Goal: Task Accomplishment & Management: Manage account settings

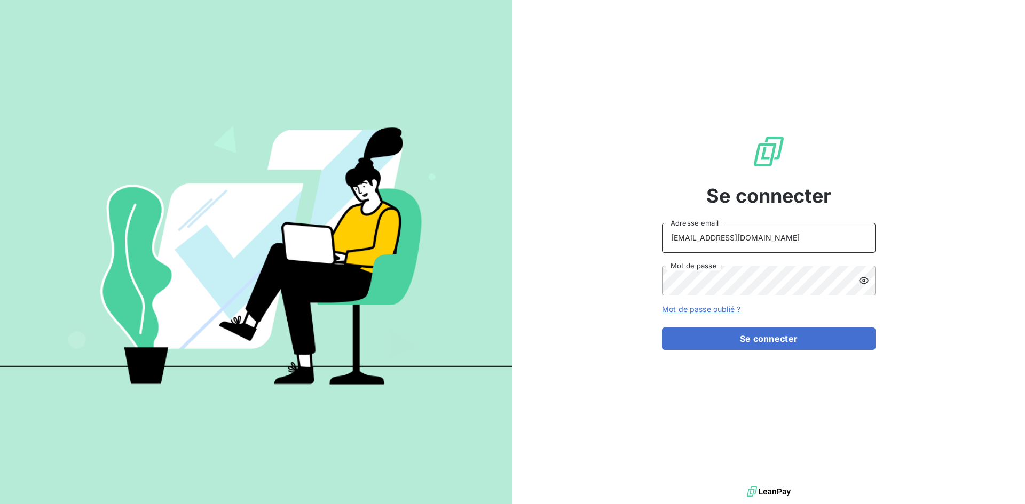
click at [760, 238] on input "[EMAIL_ADDRESS][DOMAIN_NAME]" at bounding box center [768, 238] width 213 height 30
type input "[EMAIL_ADDRESS][DOMAIN_NAME]"
click at [803, 336] on button "Se connecter" at bounding box center [768, 339] width 213 height 22
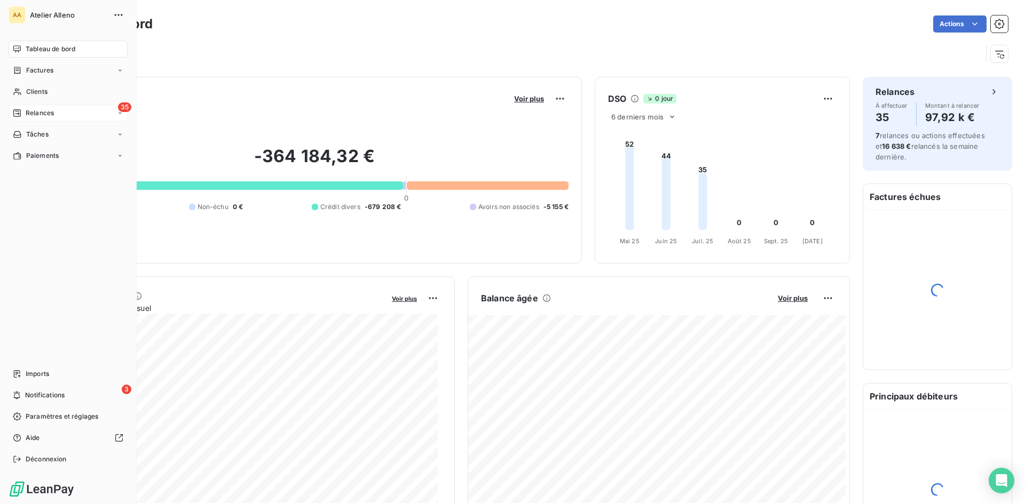
click at [28, 113] on span "Relances" at bounding box center [40, 113] width 28 height 10
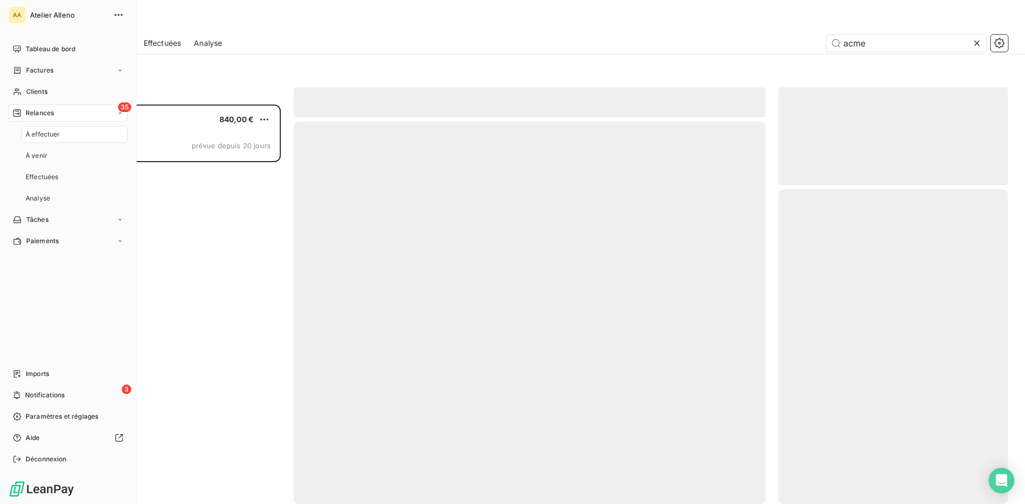
scroll to position [392, 221]
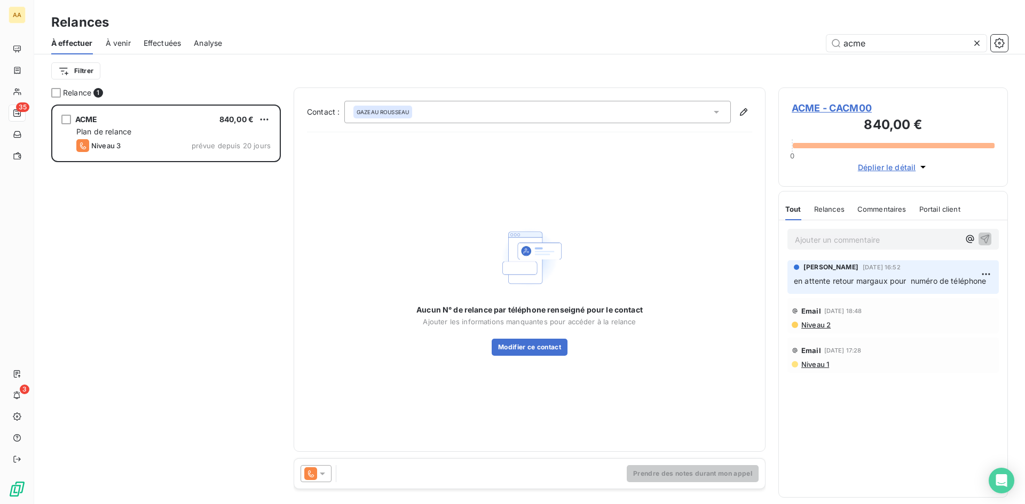
click at [978, 45] on icon at bounding box center [976, 43] width 11 height 11
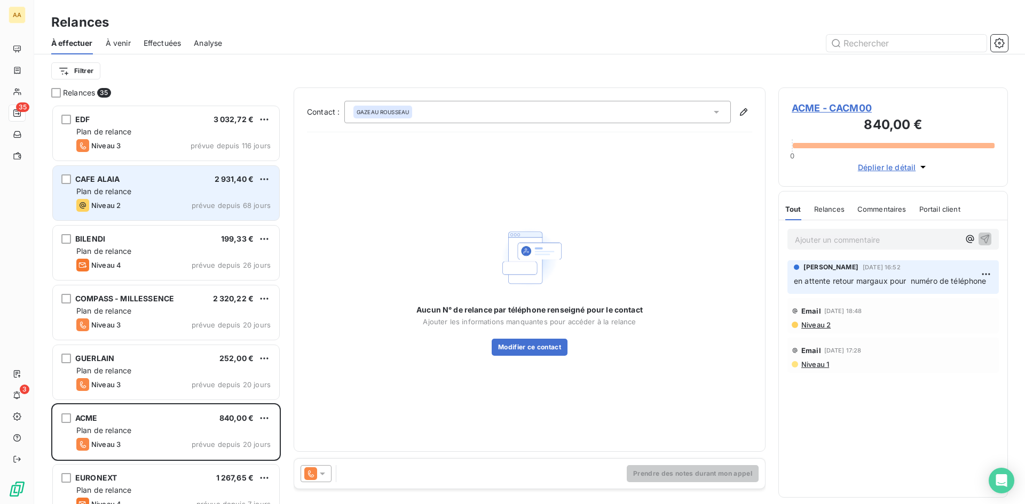
click at [157, 187] on div "Plan de relance" at bounding box center [173, 191] width 194 height 11
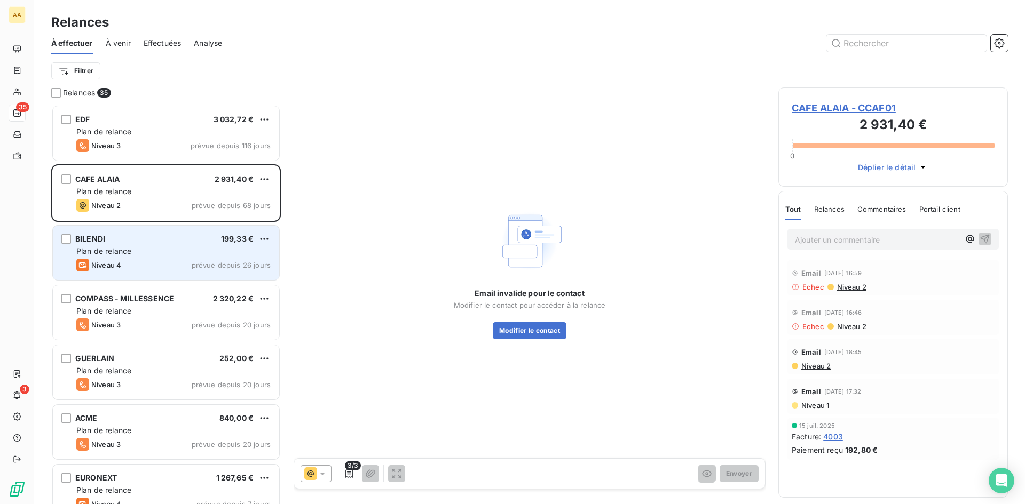
click at [146, 265] on div "Niveau 4 prévue depuis 26 jours" at bounding box center [173, 265] width 194 height 13
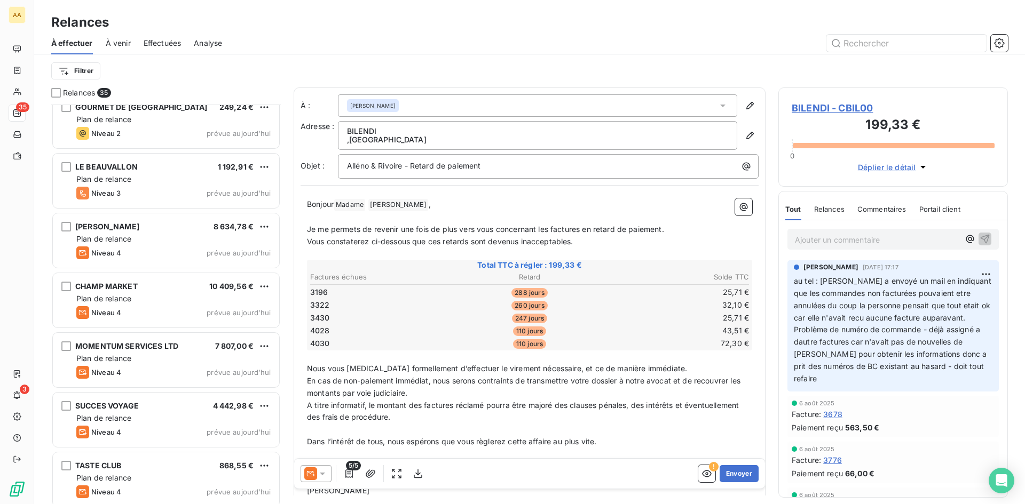
scroll to position [1693, 0]
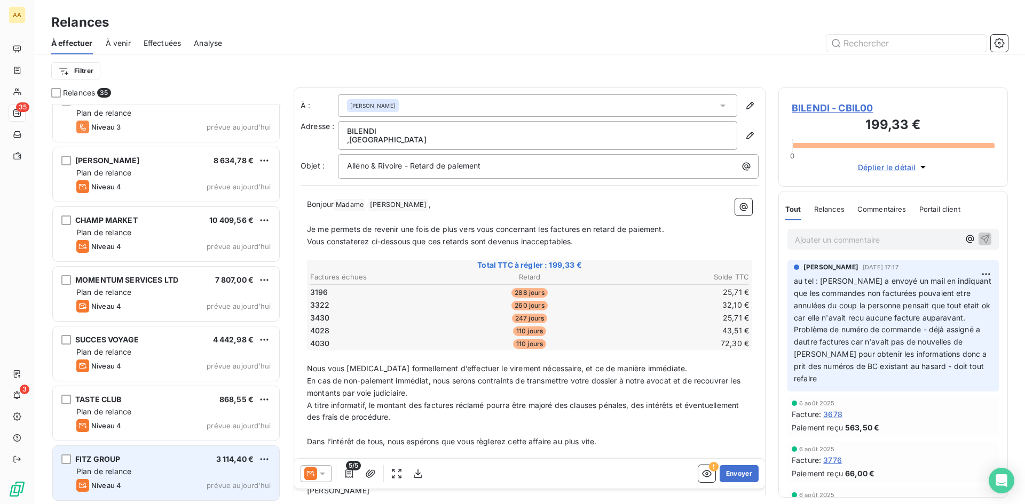
click at [146, 464] on div "FITZ GROUP 3 114,40 €" at bounding box center [173, 460] width 194 height 10
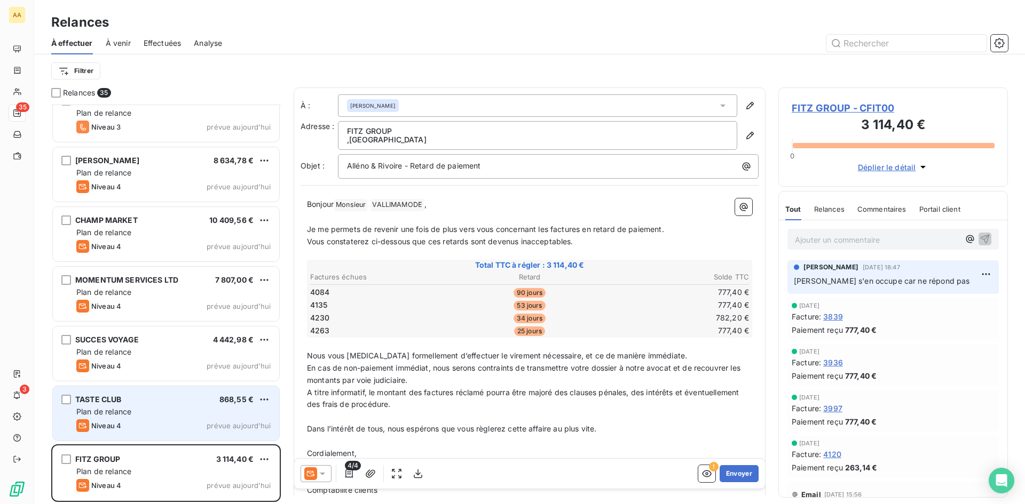
click at [155, 426] on div "Niveau 4 prévue aujourd’hui" at bounding box center [173, 425] width 194 height 13
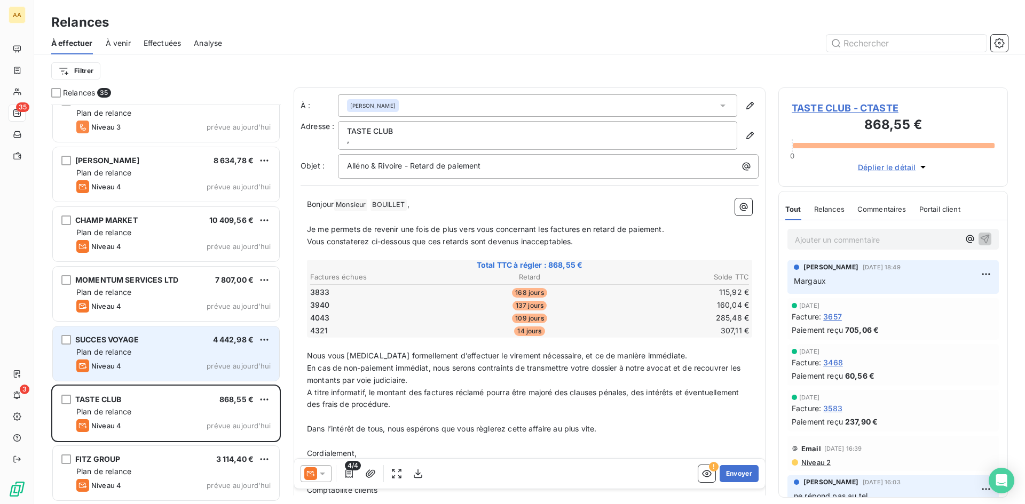
click at [154, 346] on div "SUCCES VOYAGE 4 442,98 € Plan de relance Niveau 4 prévue [DATE]" at bounding box center [166, 354] width 226 height 54
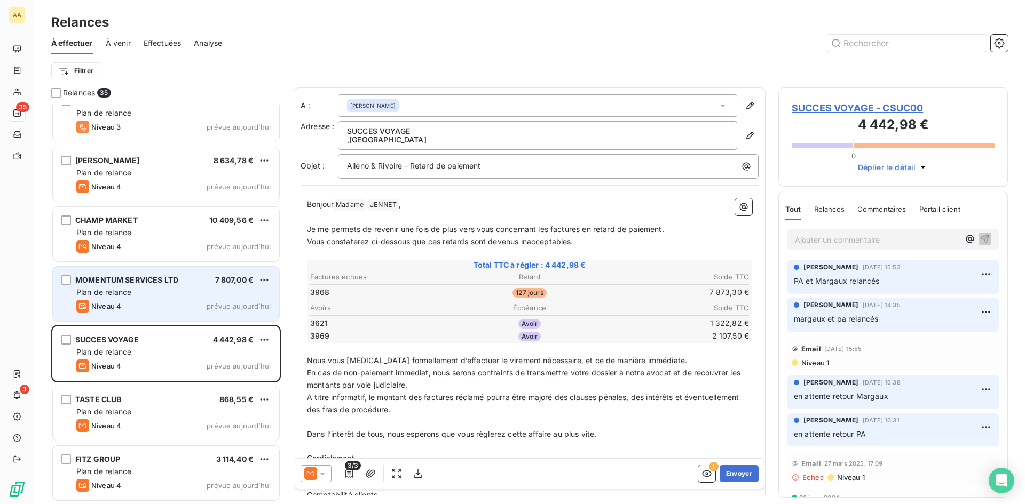
click at [155, 286] on div "MOMENTUM SERVICES LTD 7 807,00 € Plan de relance Niveau 4 prévue [DATE]" at bounding box center [166, 294] width 226 height 54
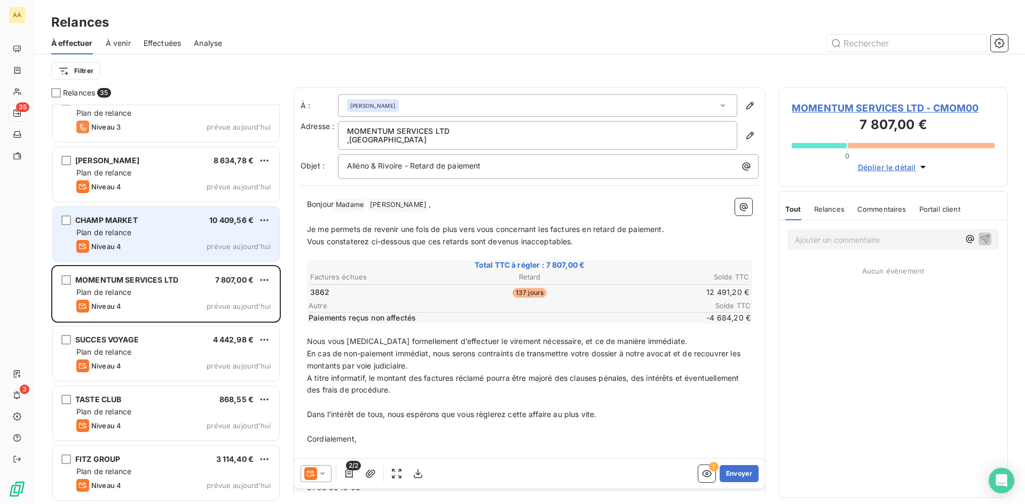
click at [152, 246] on div "Niveau 4 prévue aujourd’hui" at bounding box center [173, 246] width 194 height 13
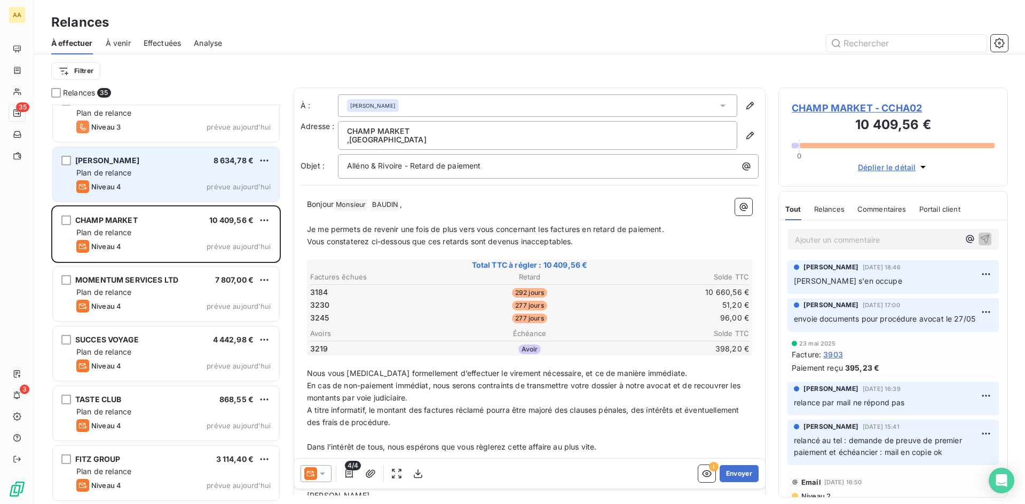
click at [139, 188] on div "Niveau 4 prévue aujourd’hui" at bounding box center [173, 186] width 194 height 13
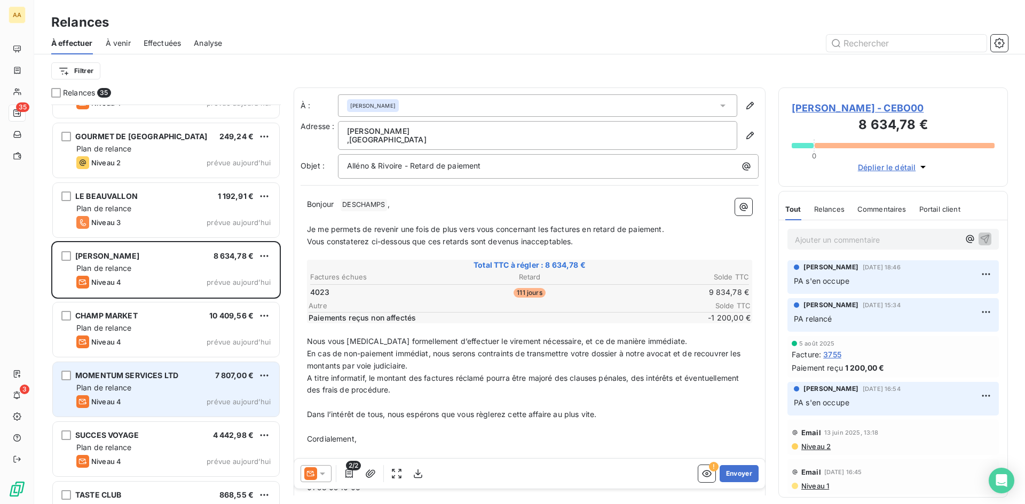
scroll to position [1586, 0]
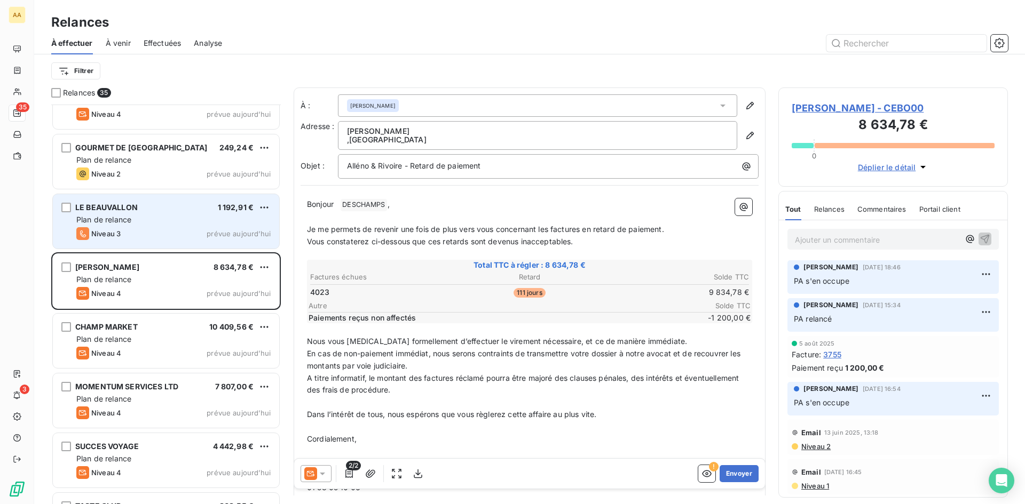
click at [151, 233] on div "Niveau 3 prévue aujourd’hui" at bounding box center [173, 233] width 194 height 13
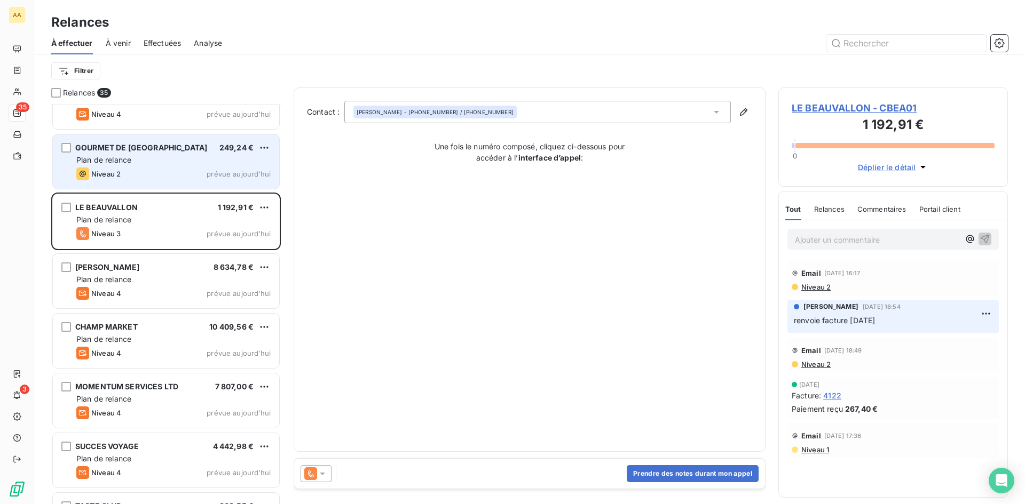
click at [150, 171] on div "Niveau 2 prévue aujourd’hui" at bounding box center [173, 174] width 194 height 13
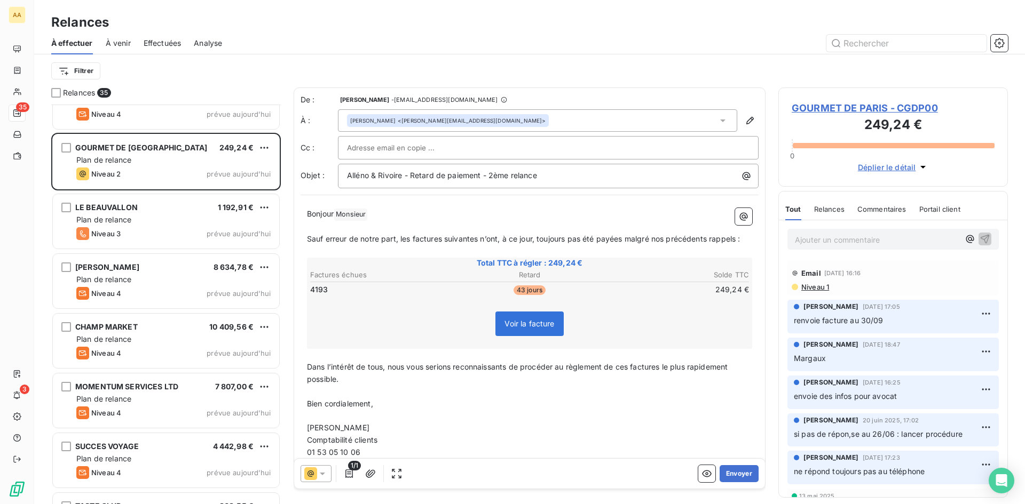
click at [305, 473] on icon at bounding box center [310, 473] width 13 height 13
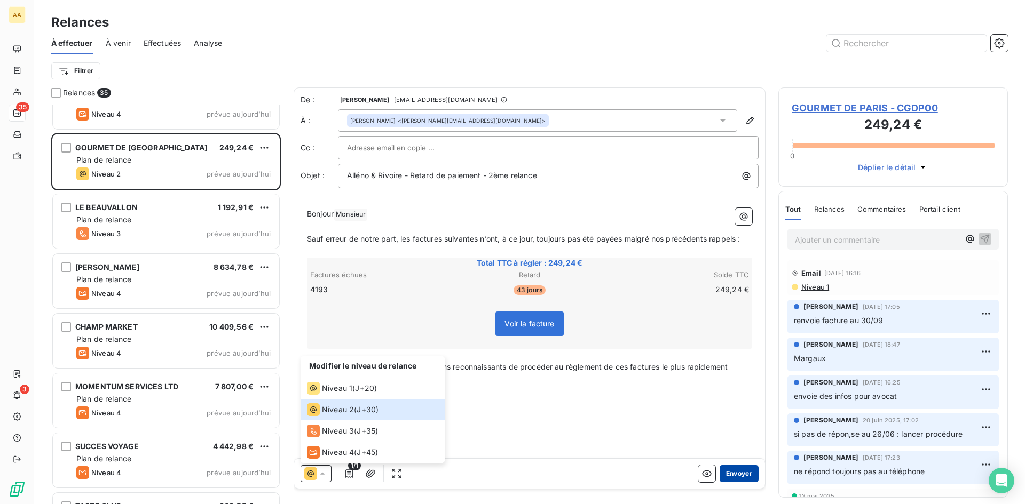
click at [719, 471] on button "Envoyer" at bounding box center [738, 473] width 39 height 17
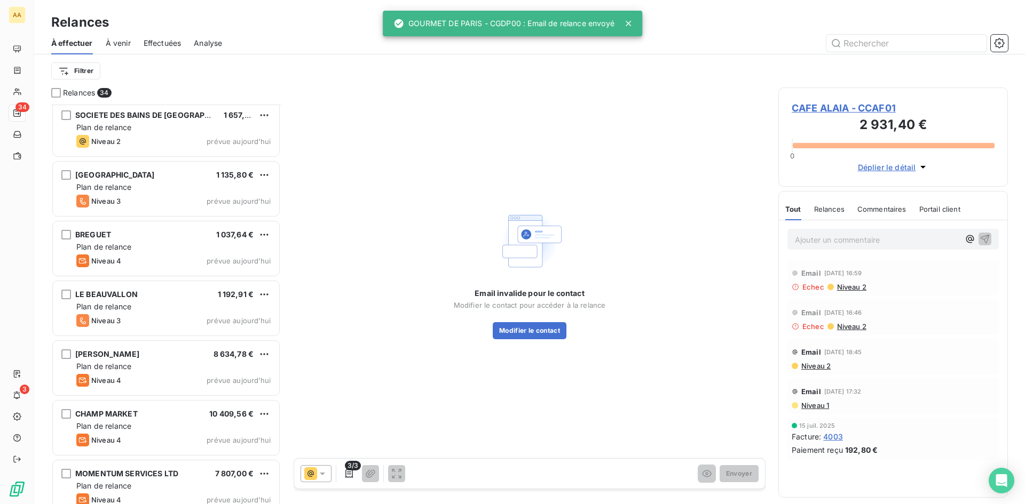
scroll to position [1426, 0]
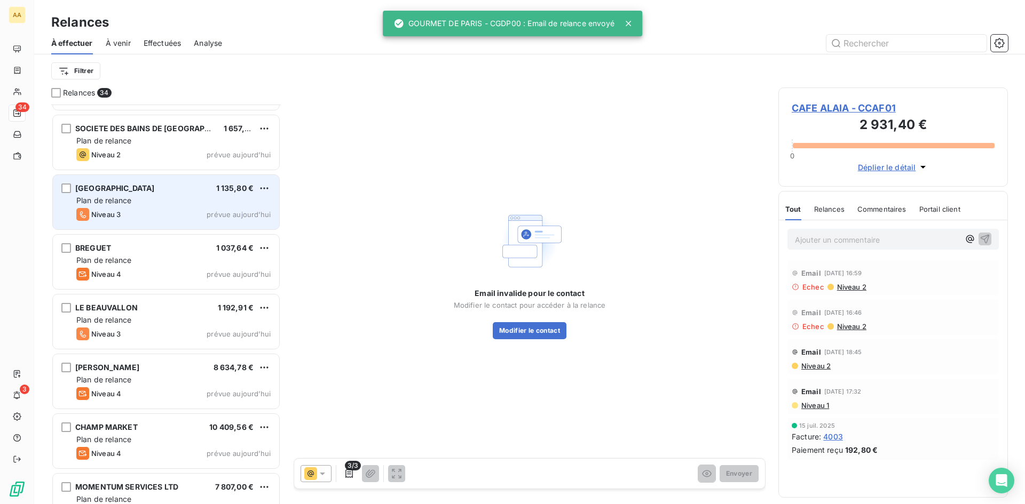
click at [134, 207] on div "SAN REGIS 1 135,80 € Plan de relance Niveau 3 prévue [DATE]" at bounding box center [166, 202] width 226 height 54
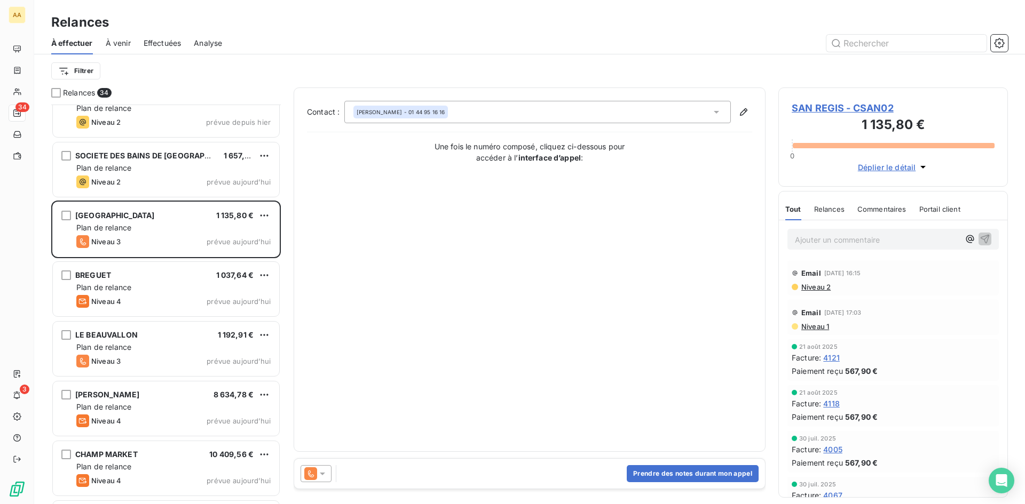
scroll to position [1373, 0]
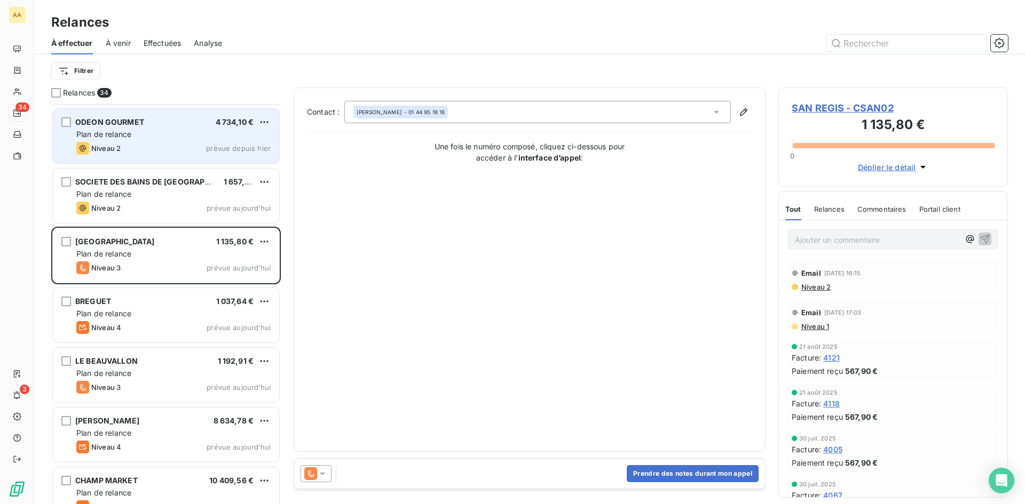
click at [129, 144] on div "Niveau 2 prévue depuis hier" at bounding box center [173, 148] width 194 height 13
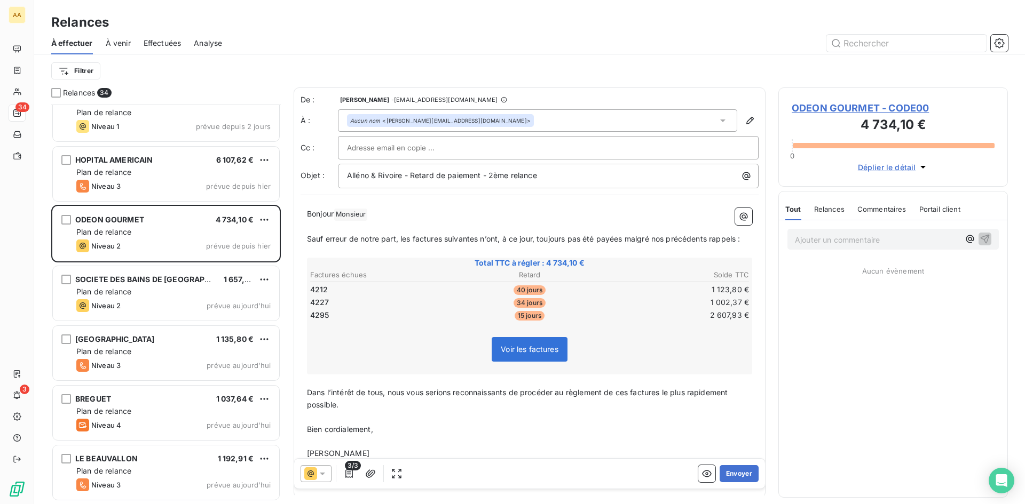
scroll to position [1266, 0]
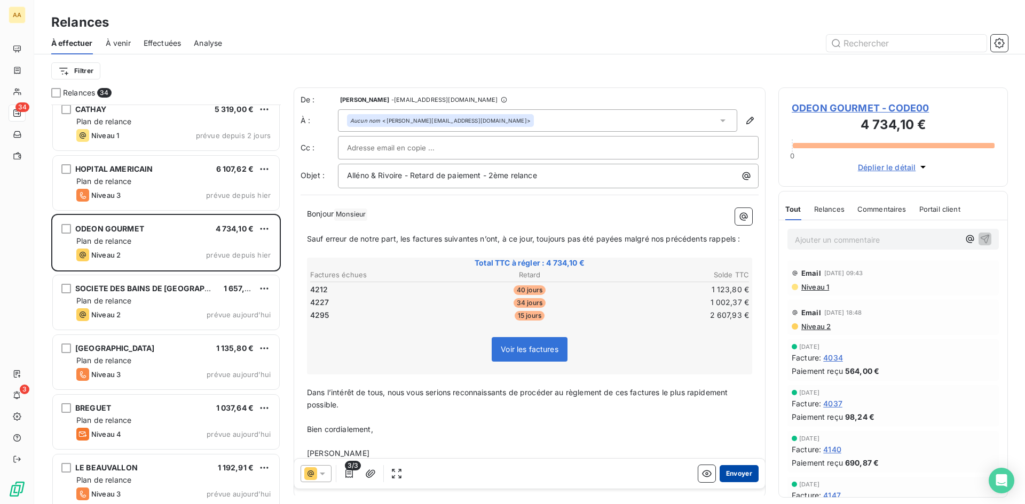
click at [735, 471] on button "Envoyer" at bounding box center [738, 473] width 39 height 17
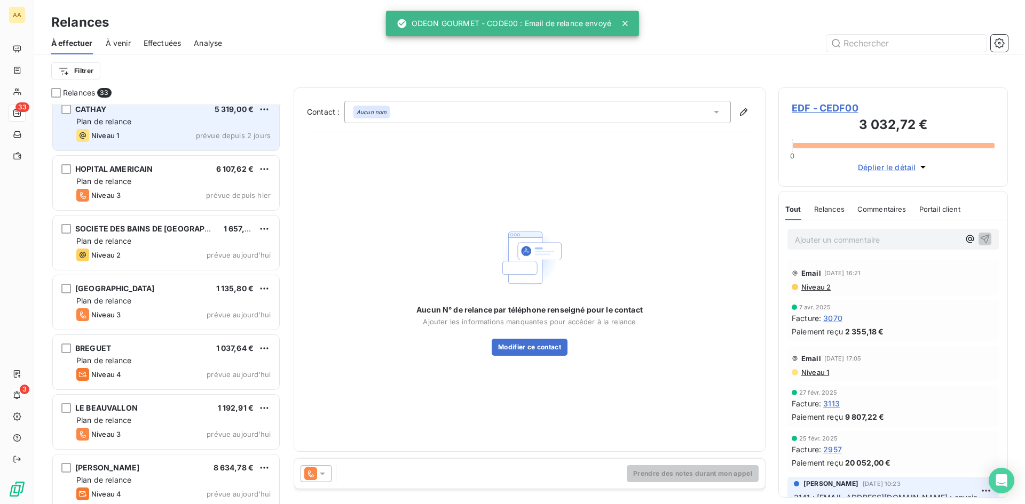
click at [169, 122] on div "Plan de relance" at bounding box center [173, 121] width 194 height 11
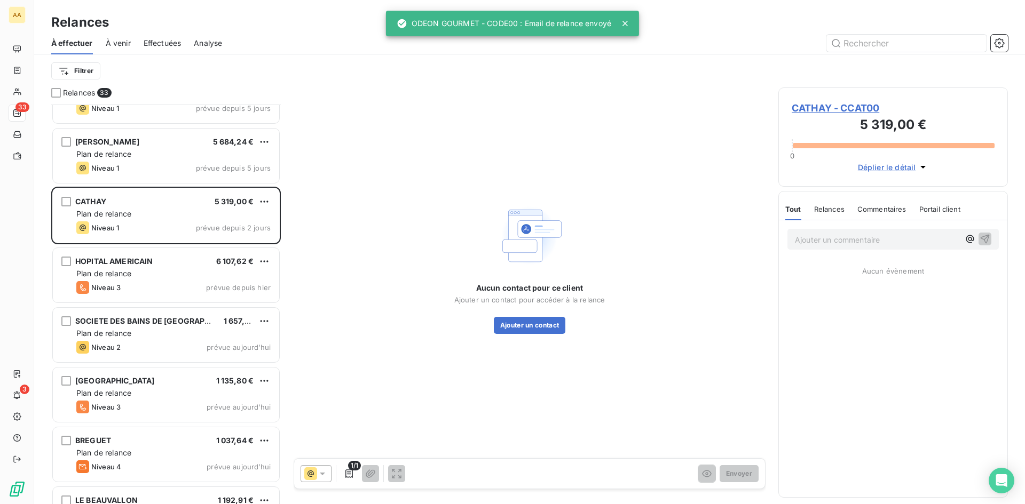
scroll to position [1159, 0]
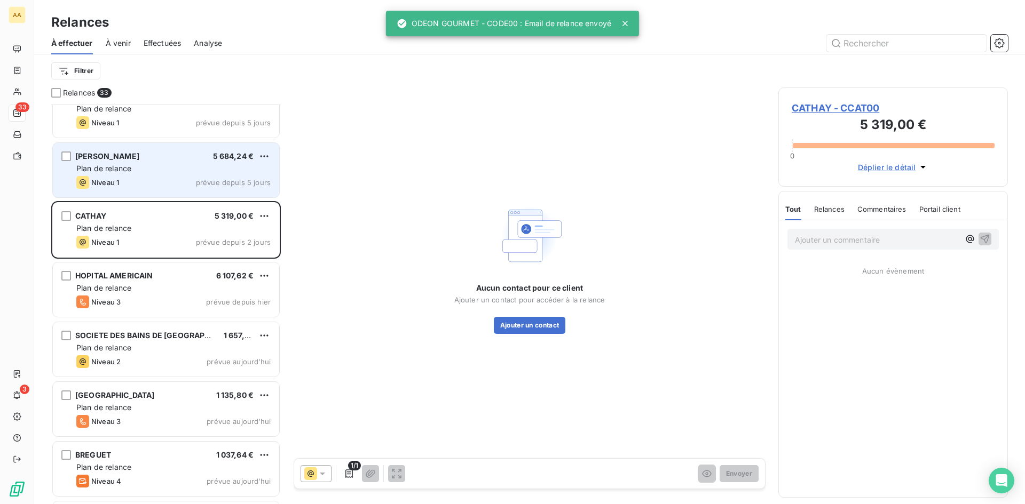
click at [113, 175] on div "[PERSON_NAME] 5 684,24 € Plan de relance Niveau 1 prévue depuis 5 jours" at bounding box center [166, 170] width 226 height 54
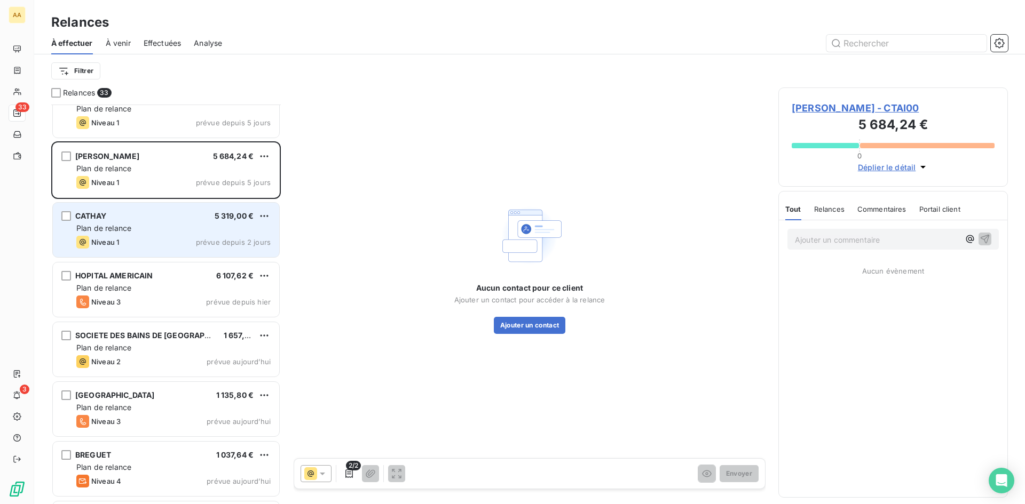
click at [142, 226] on div "Plan de relance" at bounding box center [173, 228] width 194 height 11
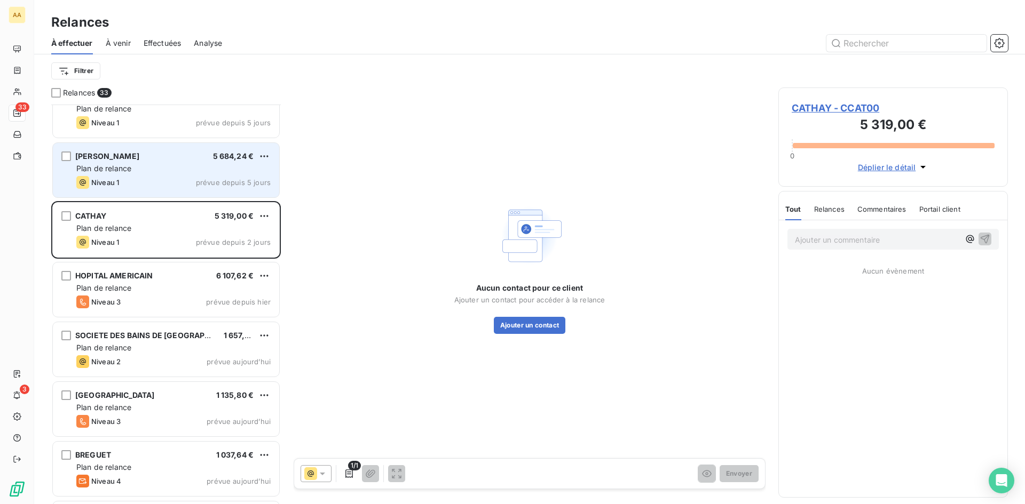
click at [145, 168] on div "Plan de relance" at bounding box center [173, 168] width 194 height 11
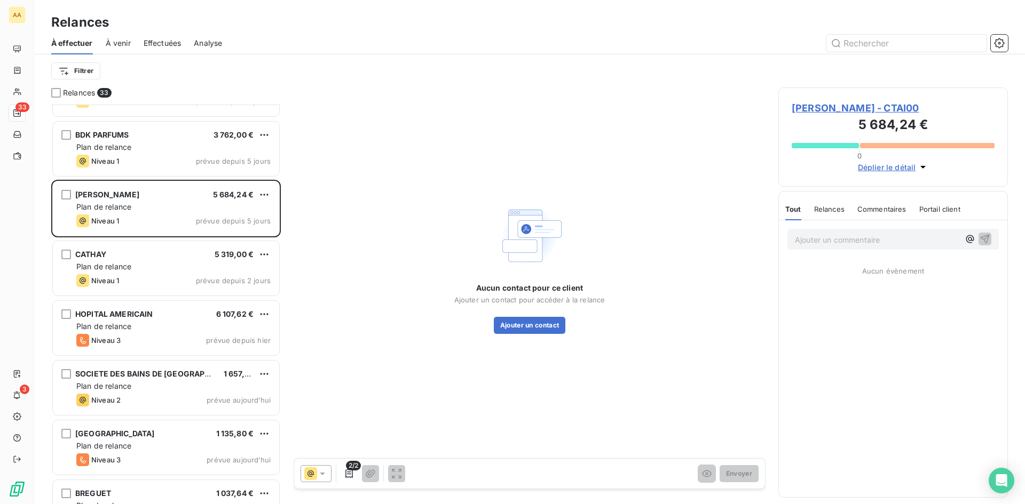
scroll to position [1052, 0]
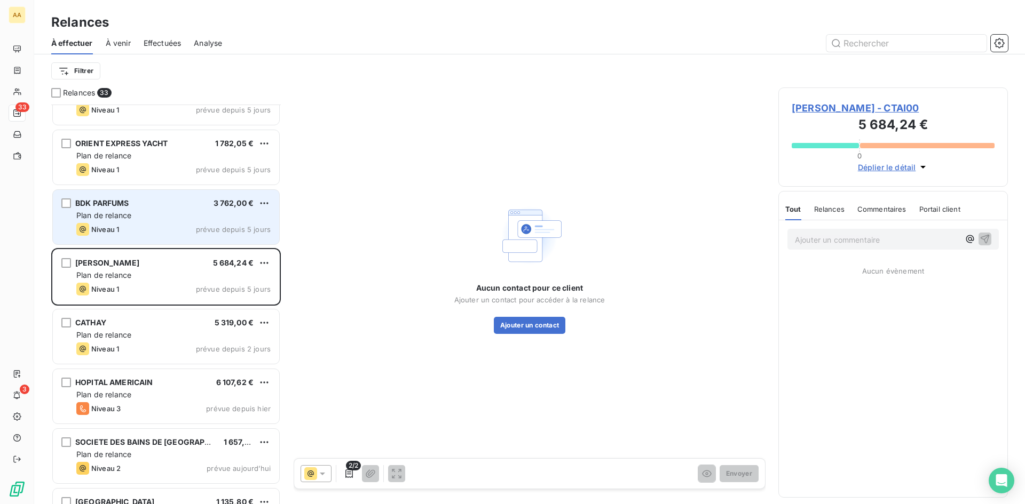
click at [124, 205] on span "BDK PARFUMS" at bounding box center [102, 203] width 54 height 9
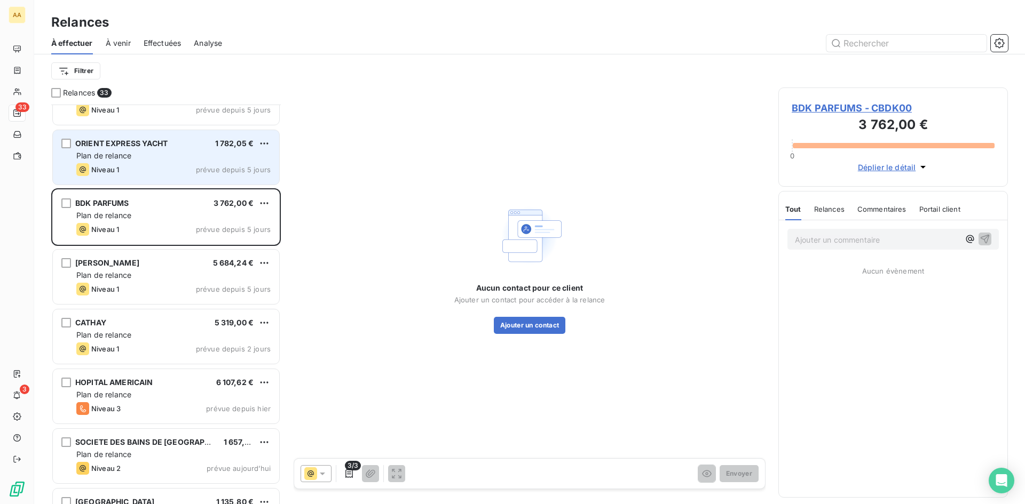
click at [134, 161] on div "Plan de relance" at bounding box center [173, 155] width 194 height 11
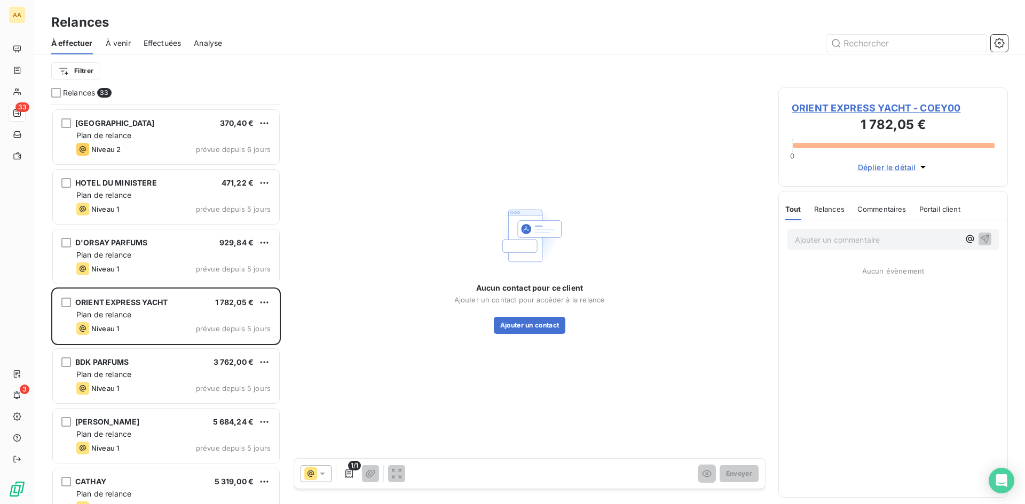
scroll to position [892, 0]
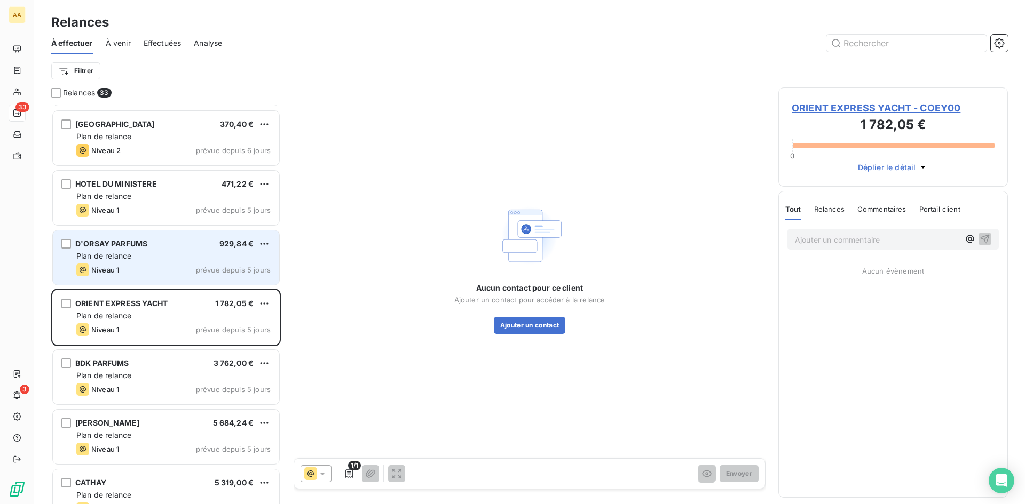
click at [131, 259] on span "Plan de relance" at bounding box center [103, 255] width 55 height 9
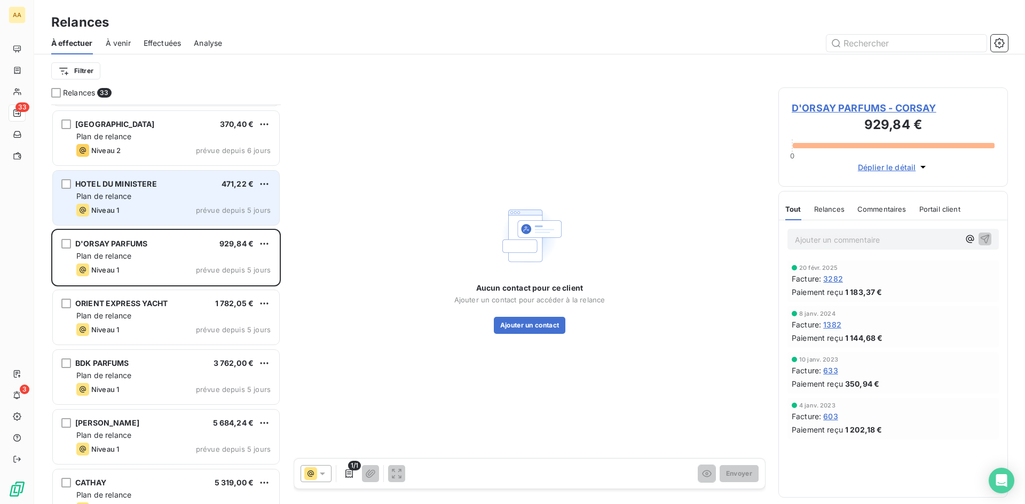
click at [131, 197] on span "Plan de relance" at bounding box center [103, 196] width 55 height 9
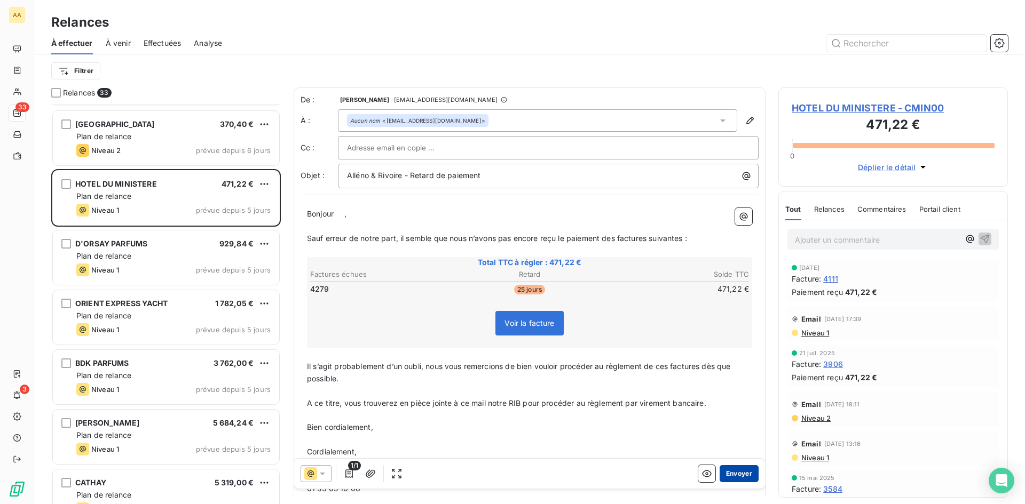
click at [736, 475] on button "Envoyer" at bounding box center [738, 473] width 39 height 17
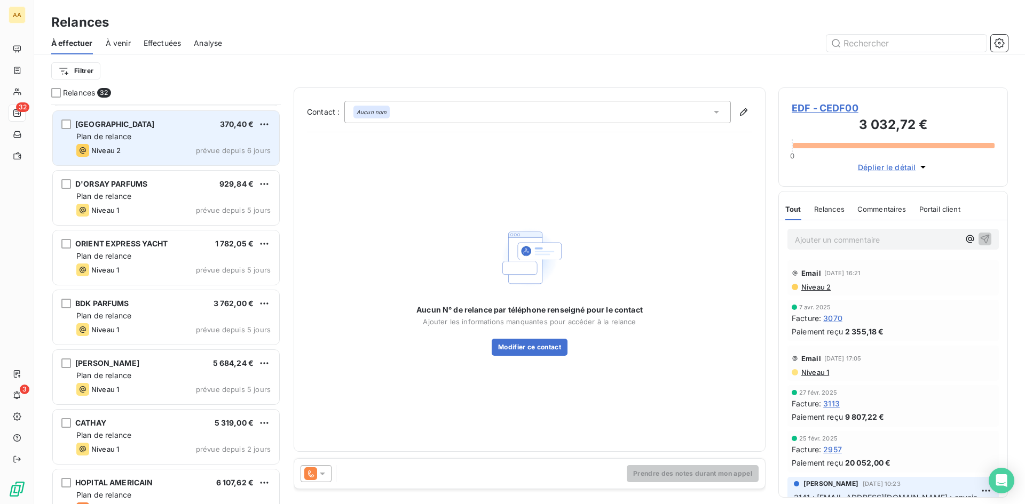
click at [138, 130] on div "HOTEL NOUCHA 370,40 € Plan de relance Niveau 2 prévue depuis 6 jours" at bounding box center [166, 138] width 226 height 54
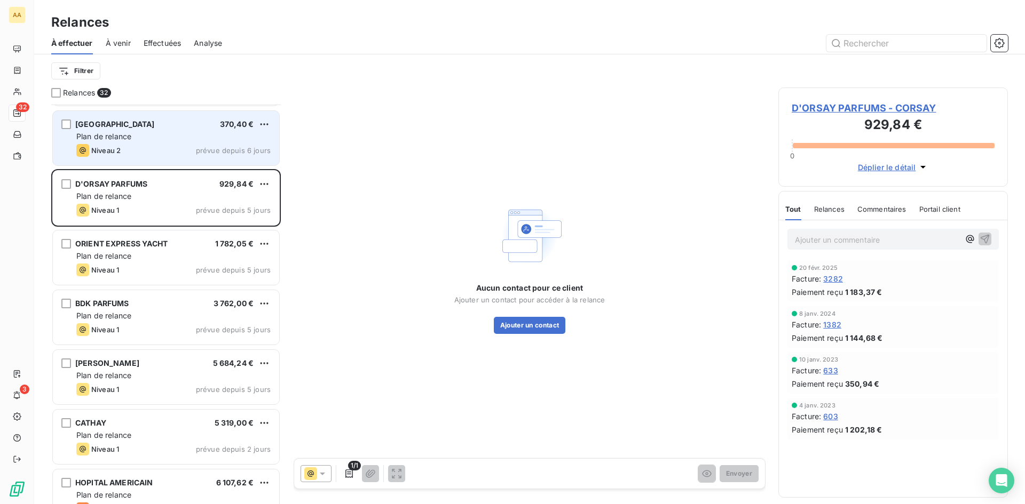
click at [178, 138] on div "Plan de relance" at bounding box center [173, 136] width 194 height 11
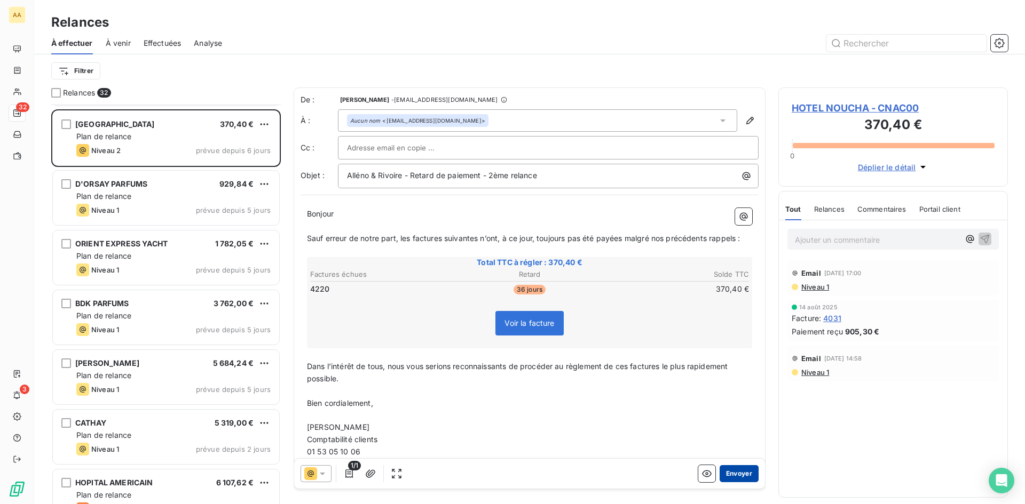
click at [728, 470] on button "Envoyer" at bounding box center [738, 473] width 39 height 17
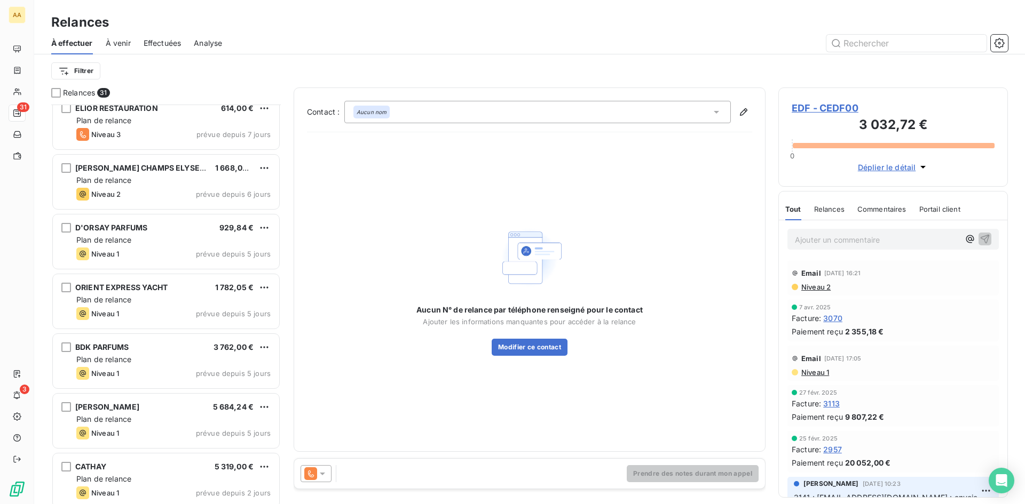
scroll to position [786, 0]
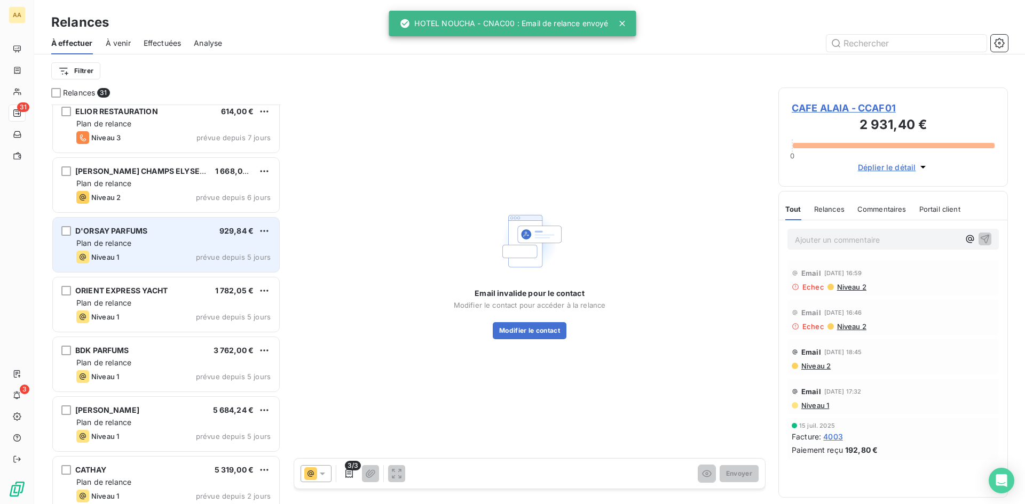
click at [149, 240] on div "Plan de relance" at bounding box center [173, 243] width 194 height 11
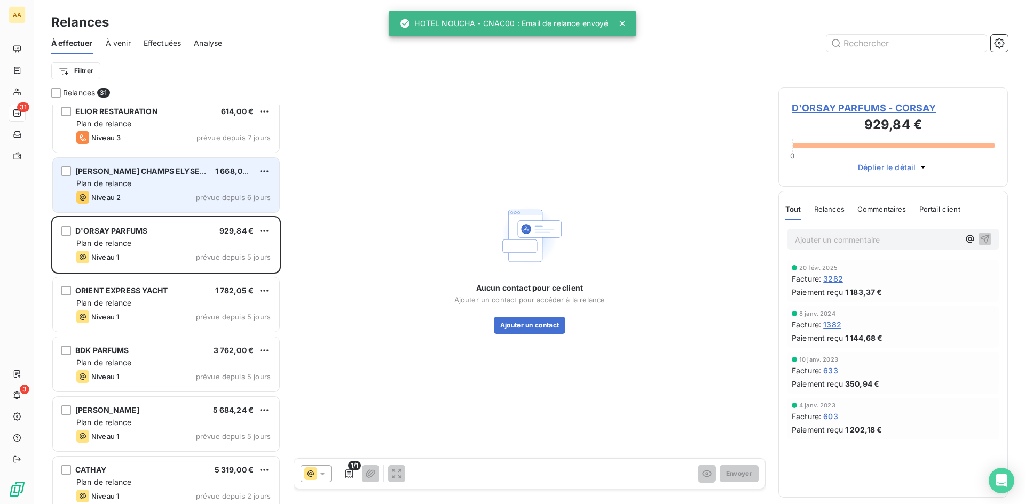
click at [142, 187] on div "Plan de relance" at bounding box center [173, 183] width 194 height 11
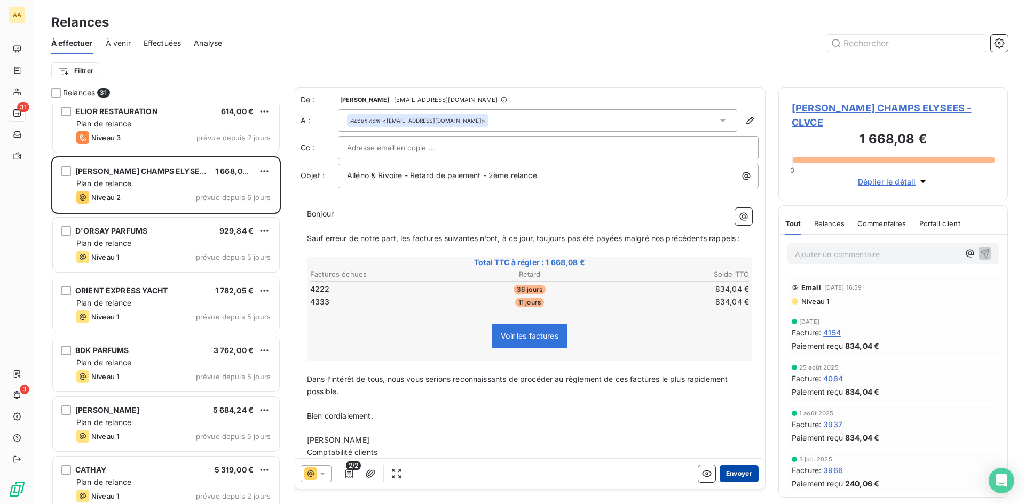
click at [742, 469] on button "Envoyer" at bounding box center [738, 473] width 39 height 17
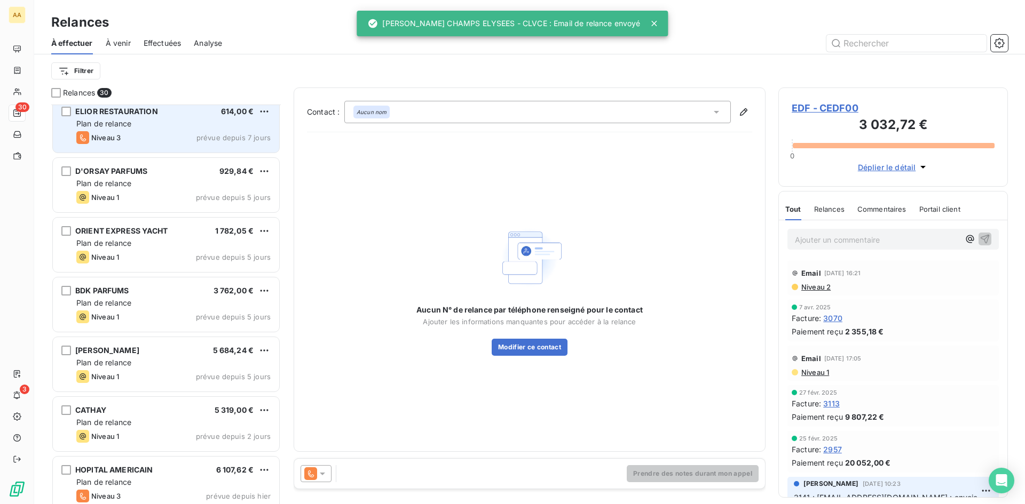
click at [134, 118] on div "Plan de relance" at bounding box center [173, 123] width 194 height 11
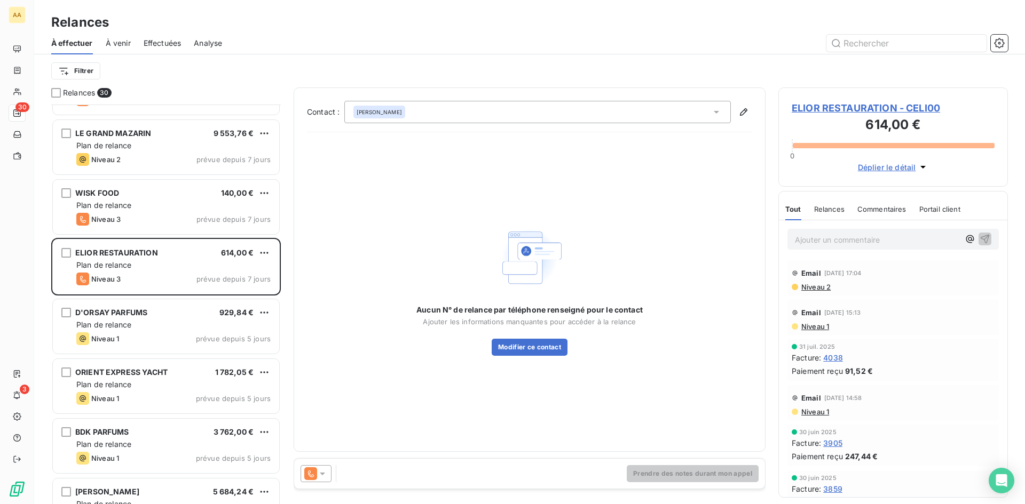
scroll to position [625, 0]
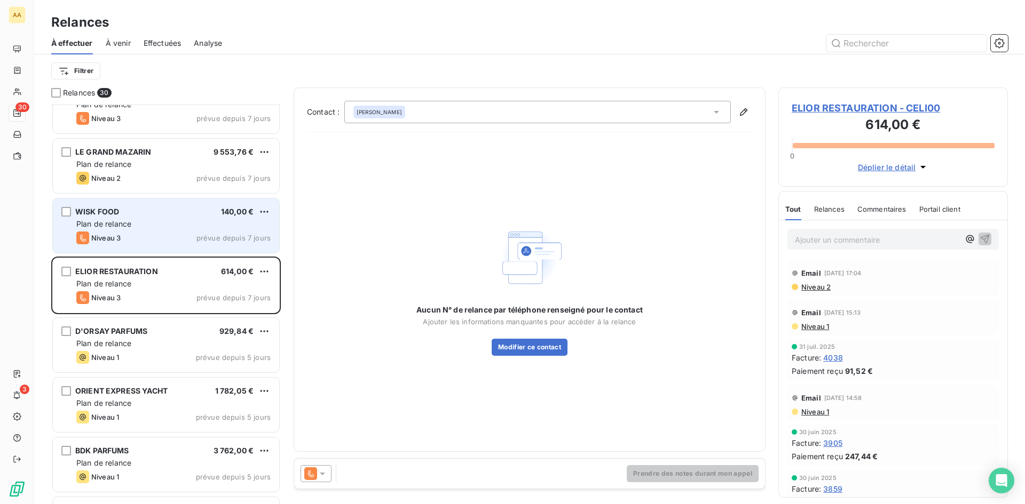
click at [163, 237] on div "Niveau 3 prévue depuis 7 jours" at bounding box center [173, 238] width 194 height 13
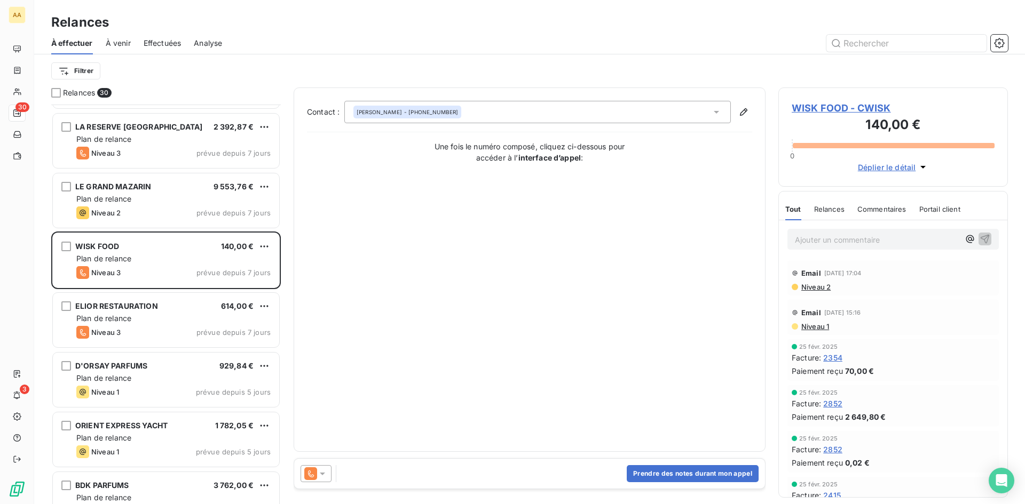
scroll to position [572, 0]
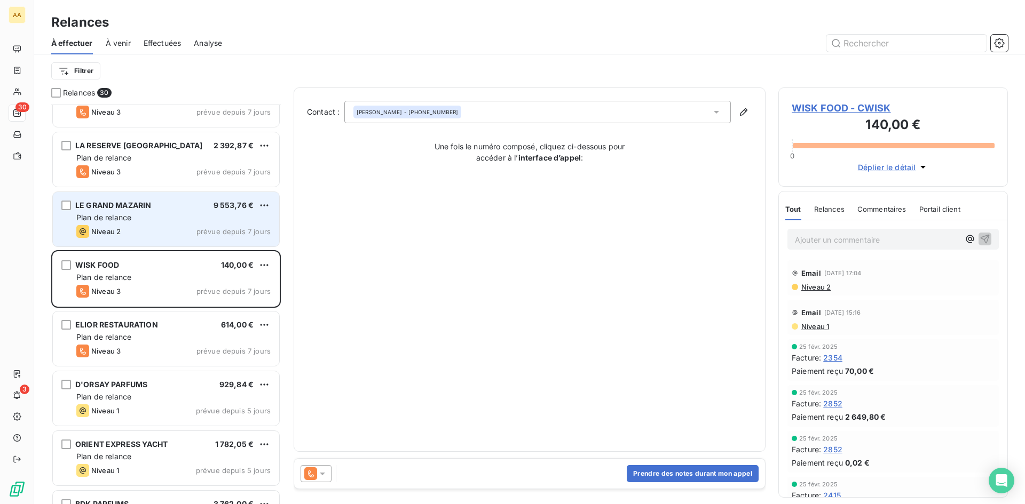
click at [147, 234] on div "Niveau 2 prévue depuis 7 jours" at bounding box center [173, 231] width 194 height 13
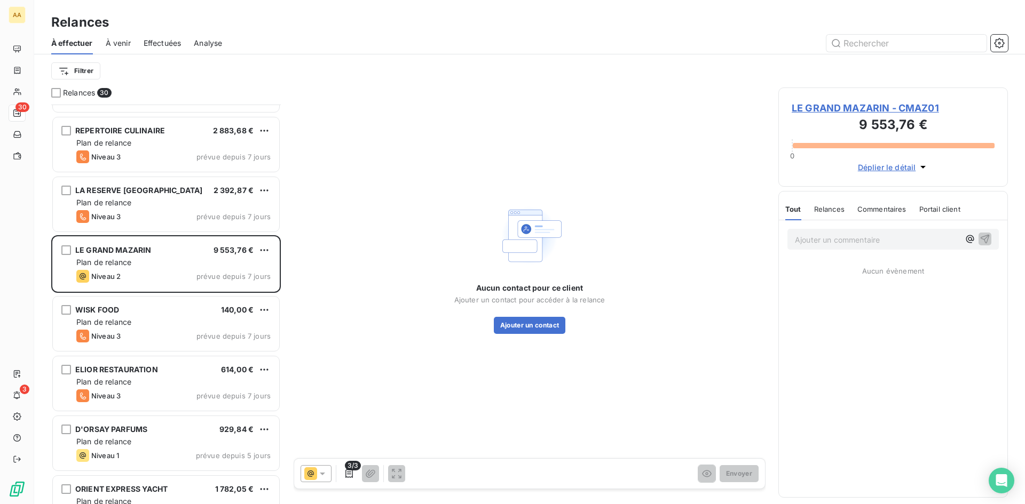
scroll to position [465, 0]
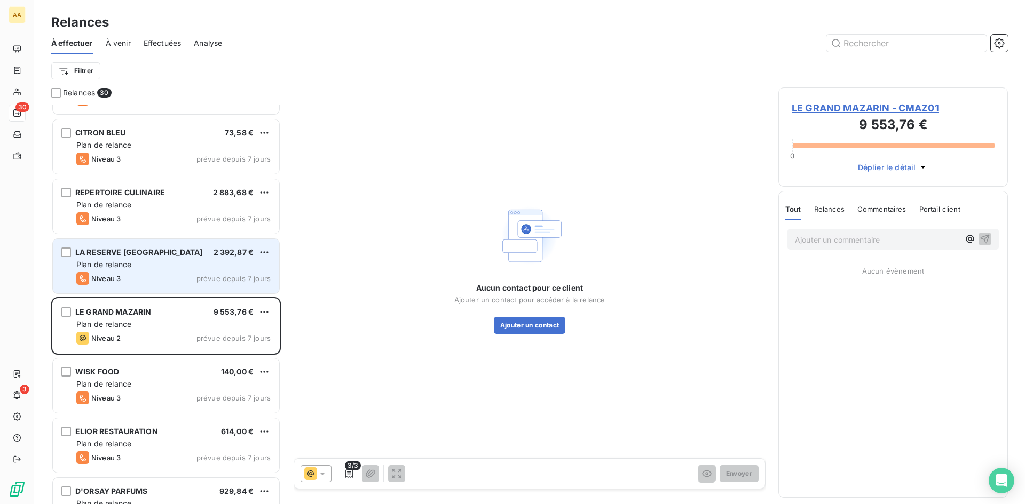
click at [162, 268] on div "Plan de relance" at bounding box center [173, 264] width 194 height 11
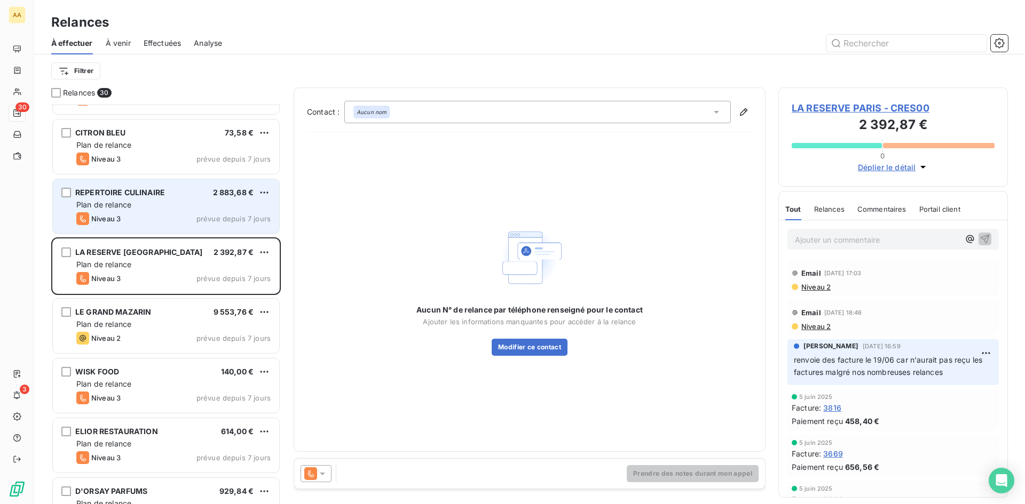
click at [155, 199] on div "REPERTOIRE CULINAIRE 2 883,68 € Plan de relance Niveau 3 prévue depuis 7 jours" at bounding box center [166, 206] width 226 height 54
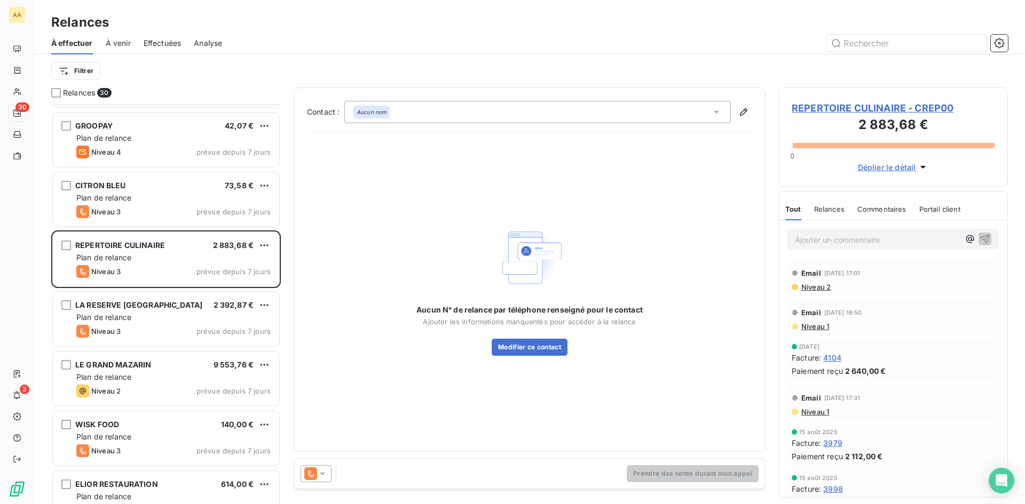
scroll to position [412, 0]
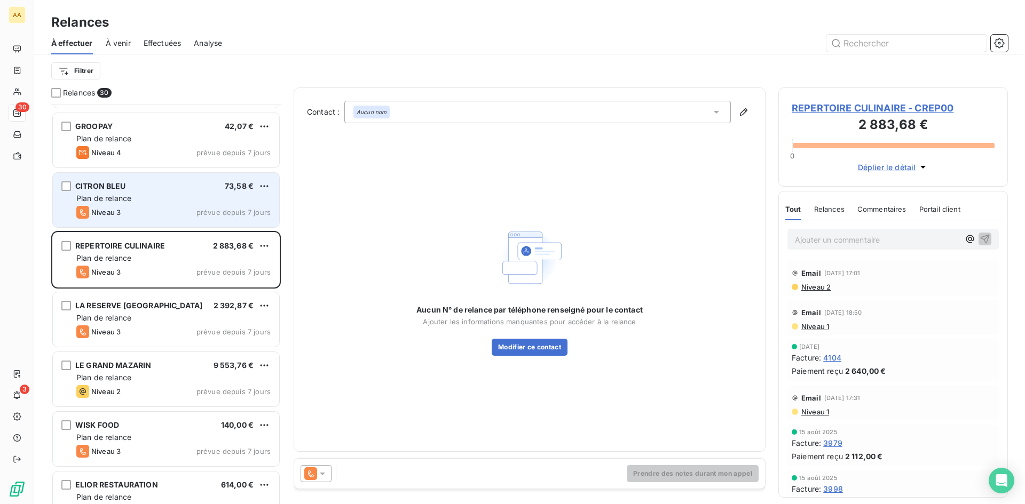
click at [147, 208] on div "Niveau 3 prévue depuis 7 jours" at bounding box center [173, 212] width 194 height 13
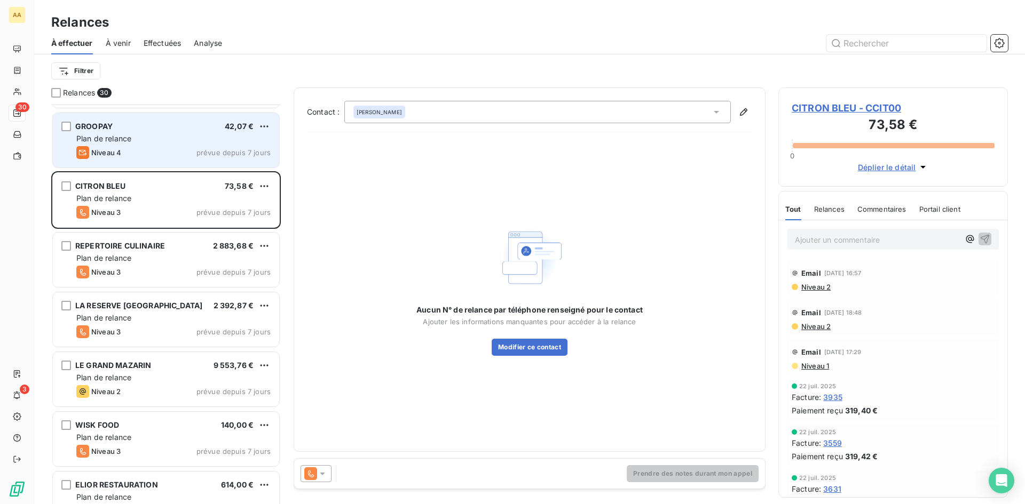
click at [153, 149] on div "Niveau 4 prévue depuis 7 jours" at bounding box center [173, 152] width 194 height 13
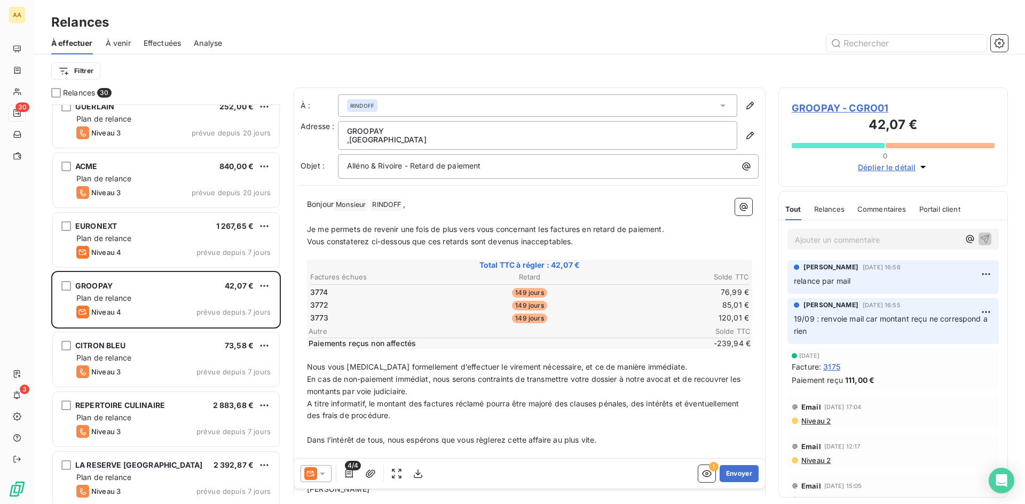
scroll to position [252, 0]
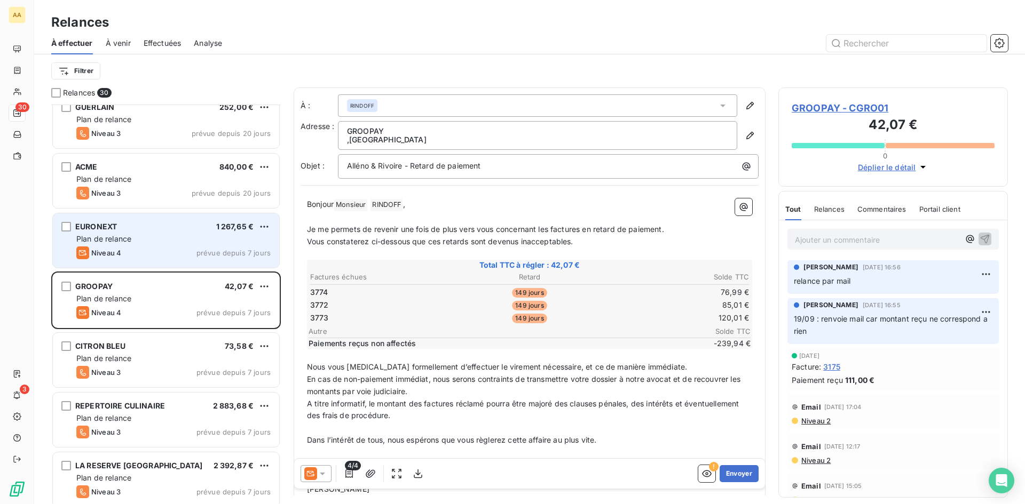
click at [144, 248] on div "Niveau 4 prévue depuis 7 jours" at bounding box center [173, 253] width 194 height 13
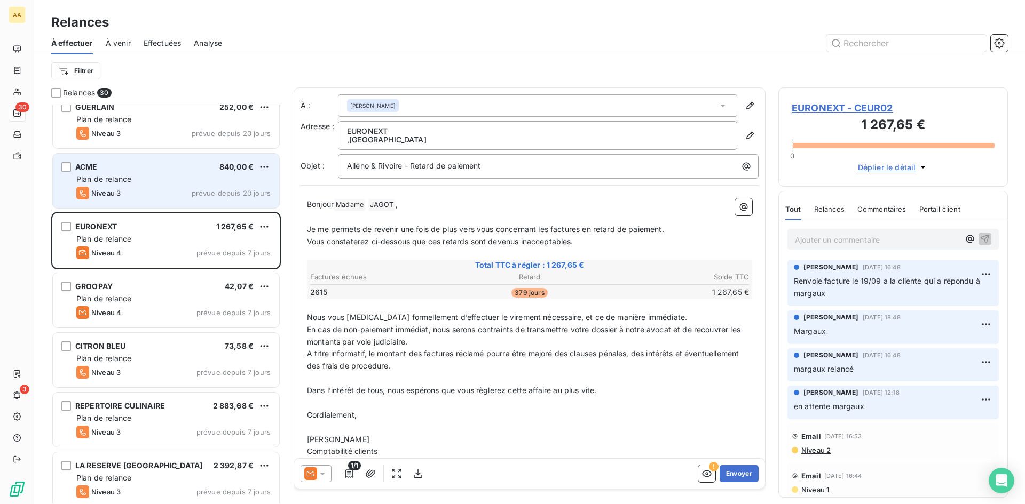
click at [141, 189] on div "Niveau 3 prévue depuis 20 jours" at bounding box center [173, 193] width 194 height 13
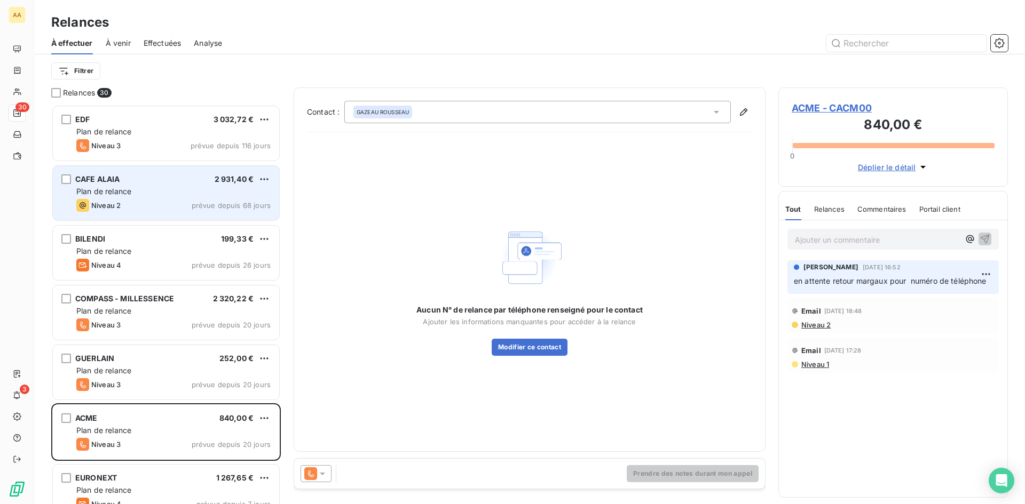
click at [149, 195] on div "Plan de relance" at bounding box center [173, 191] width 194 height 11
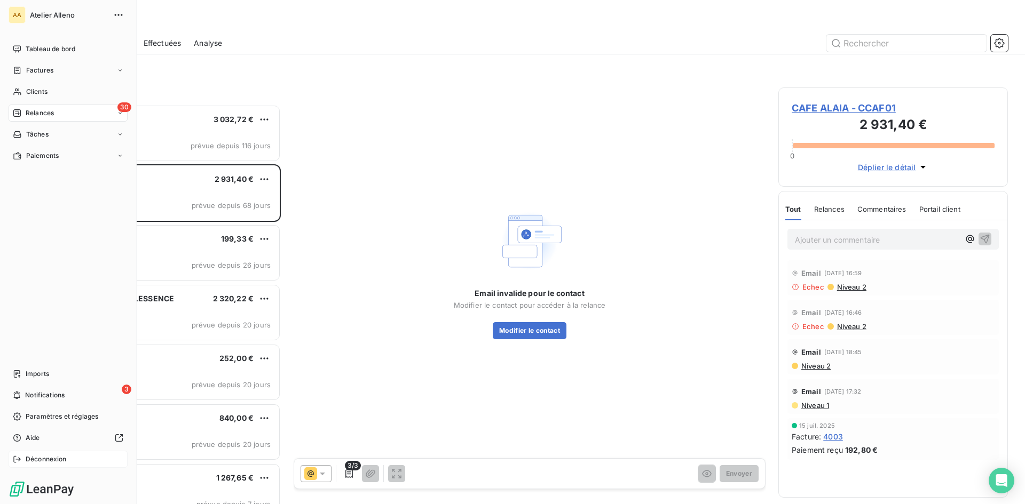
click at [35, 462] on span "Déconnexion" at bounding box center [46, 460] width 41 height 10
